Goal: Register for event/course

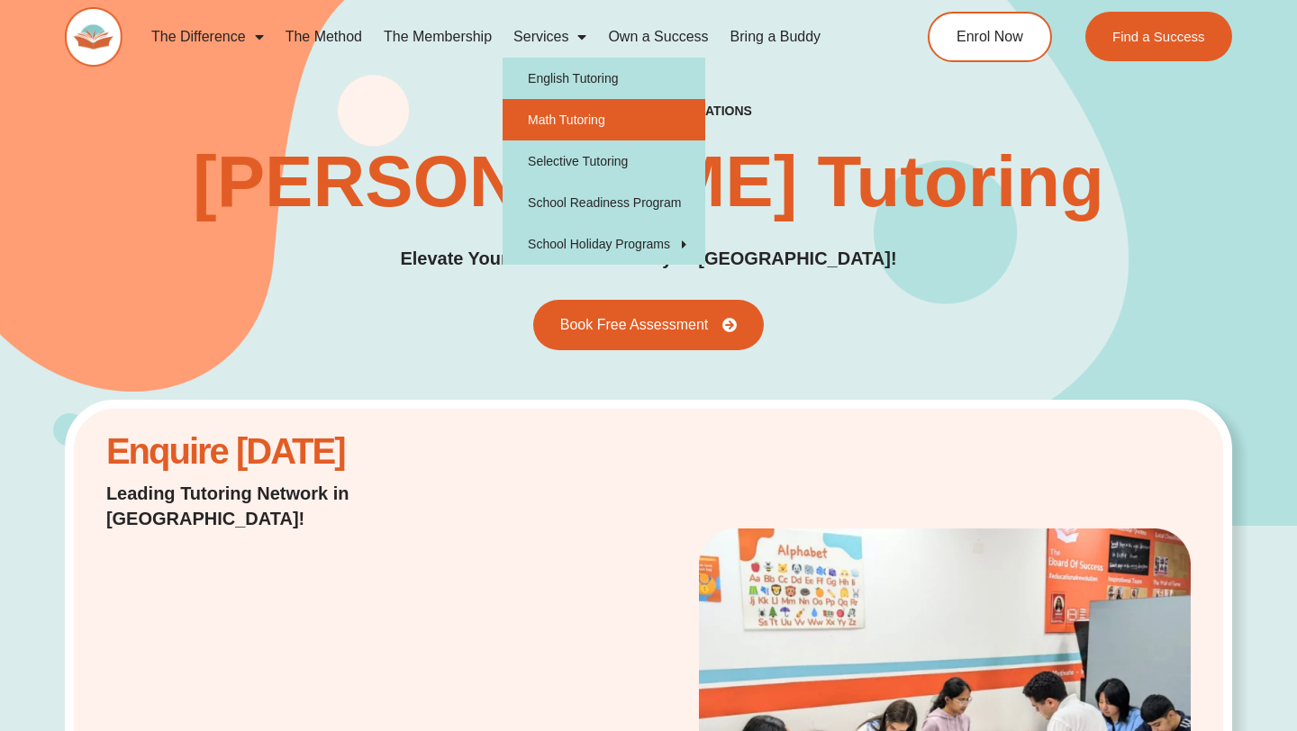
click at [568, 116] on link "Math Tutoring" at bounding box center [603, 119] width 203 height 41
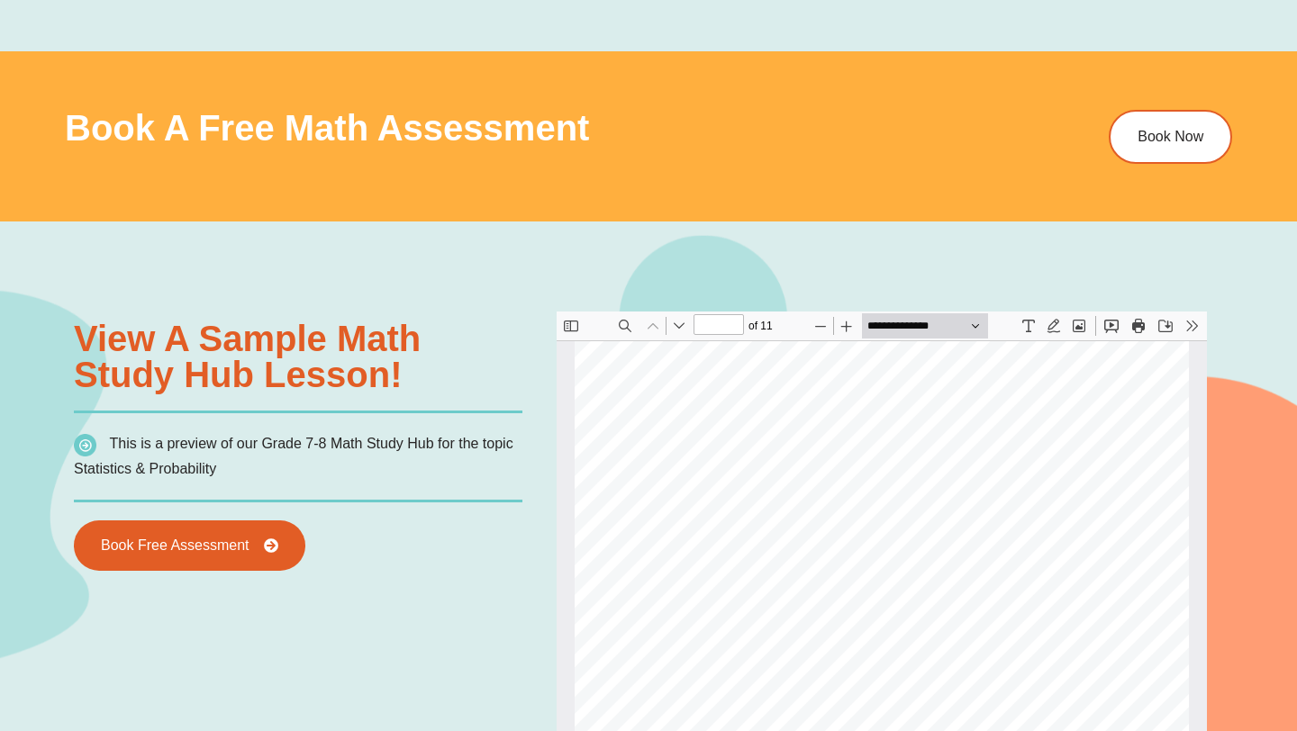
scroll to position [1063, 0]
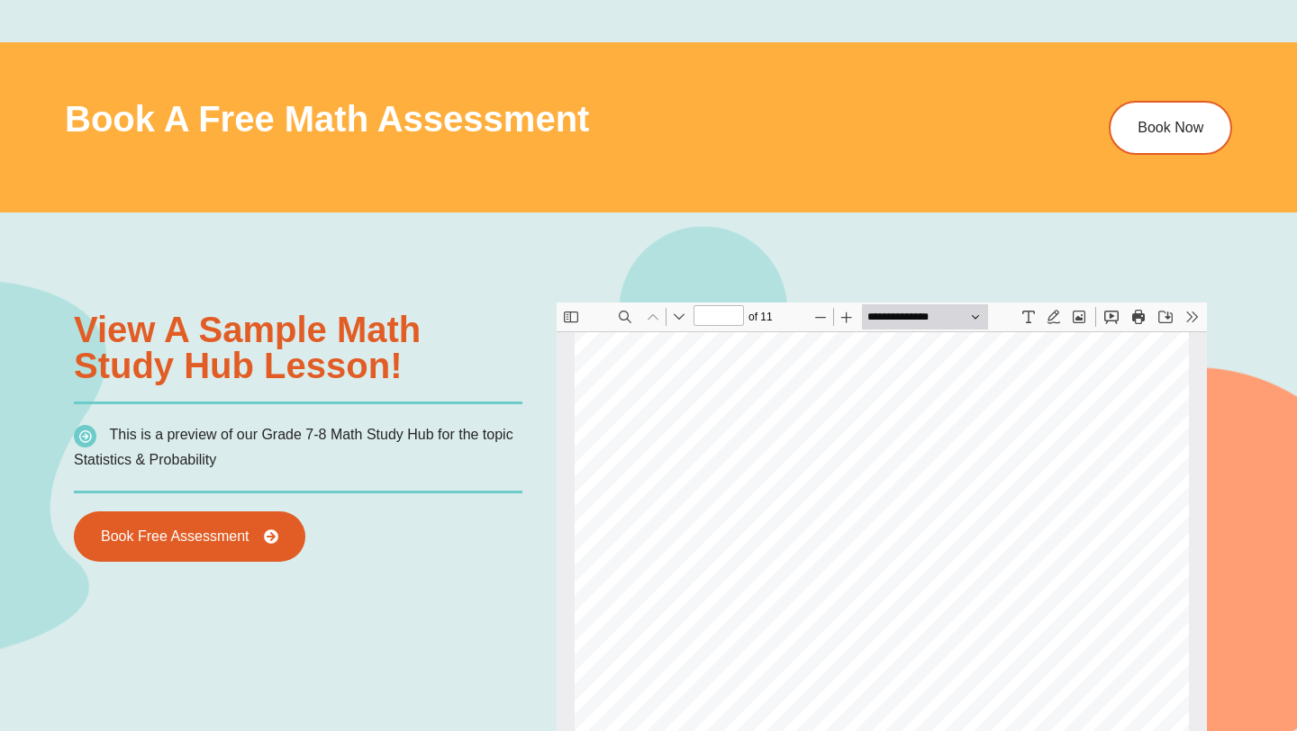
type input "*"
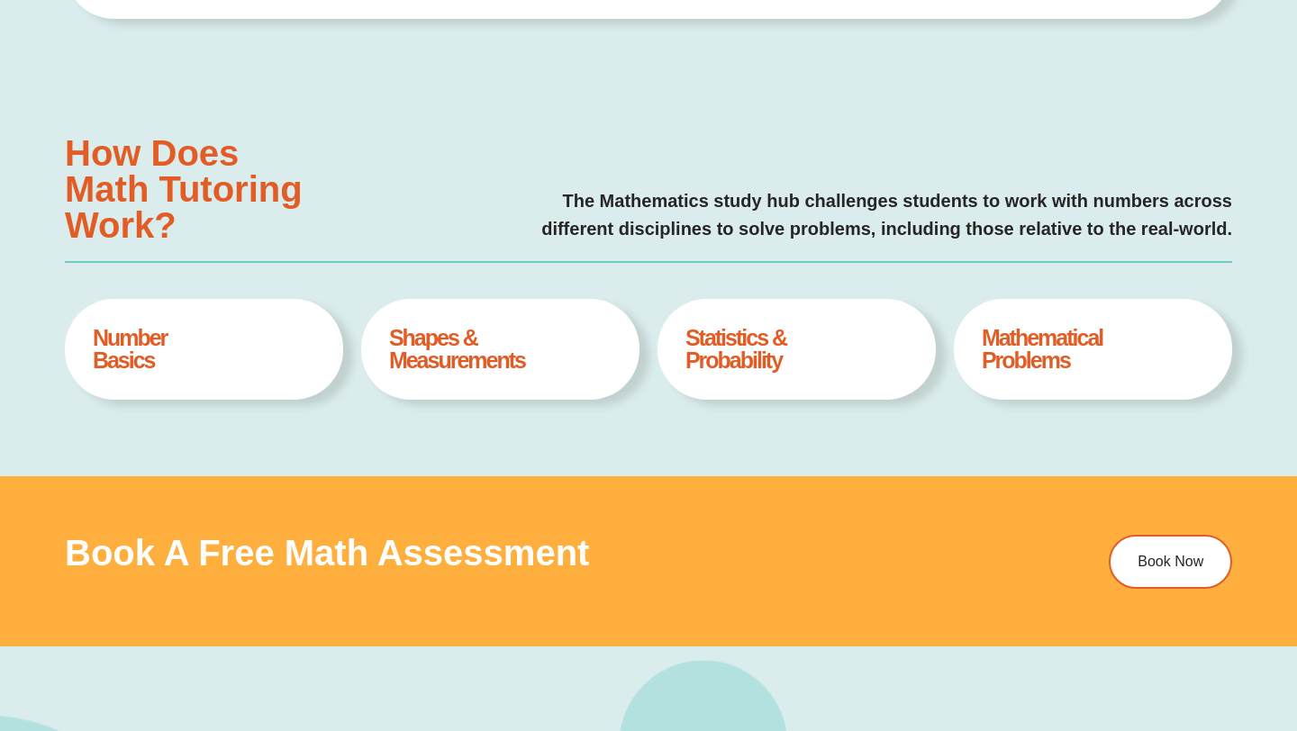
scroll to position [0, 0]
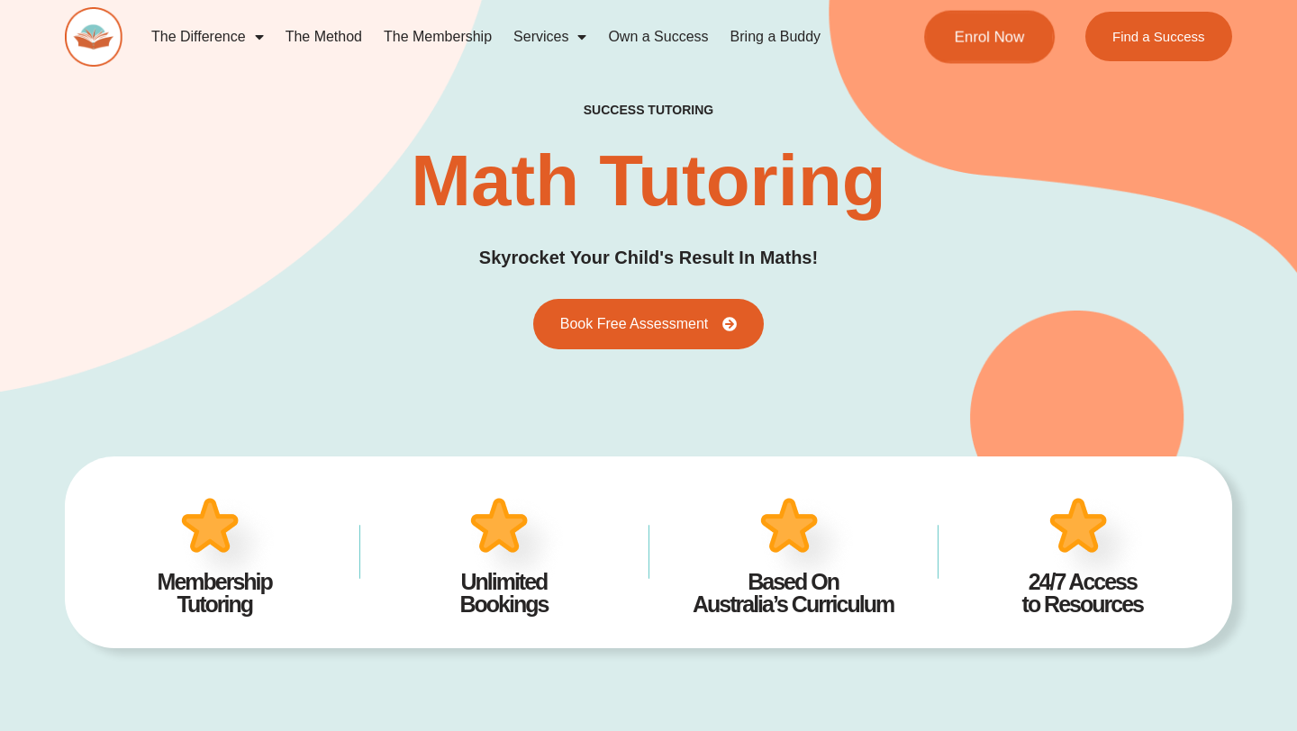
click at [990, 39] on span "Enrol Now" at bounding box center [989, 36] width 70 height 15
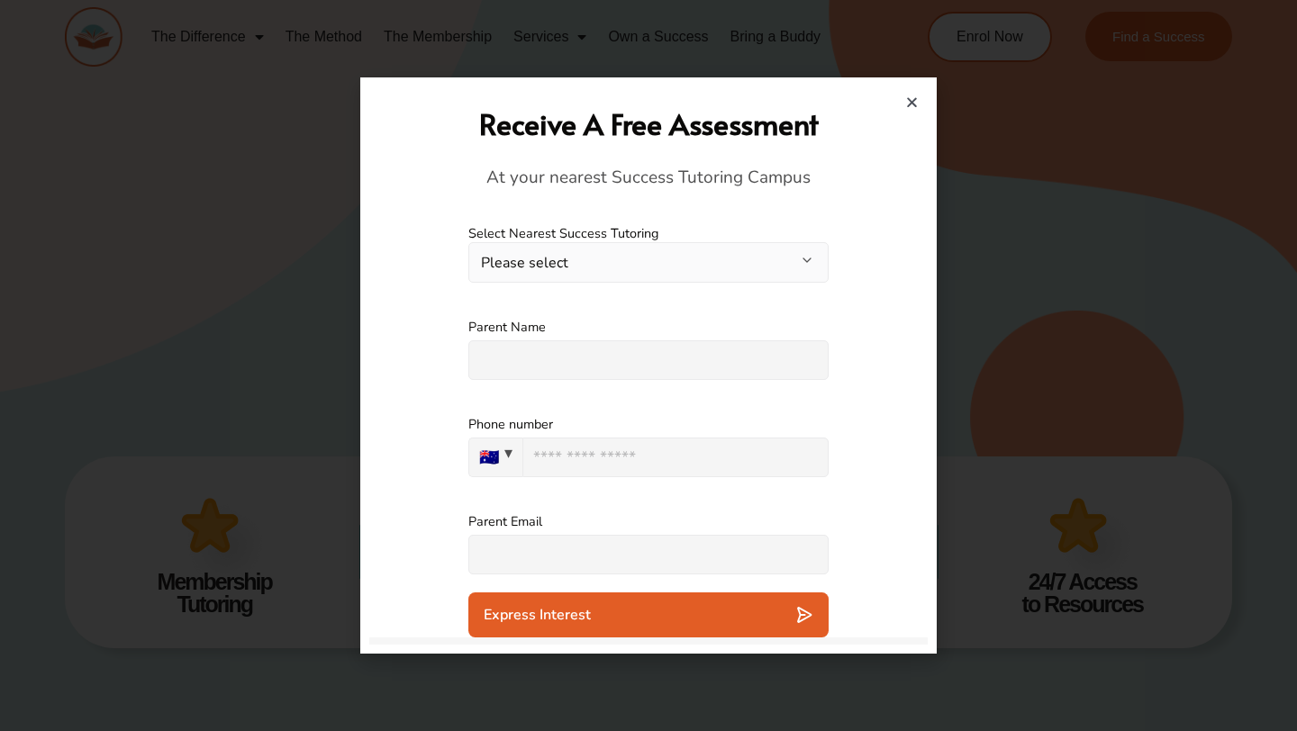
click at [909, 102] on icon "Close" at bounding box center [912, 102] width 14 height 14
